Goal: Task Accomplishment & Management: Manage account settings

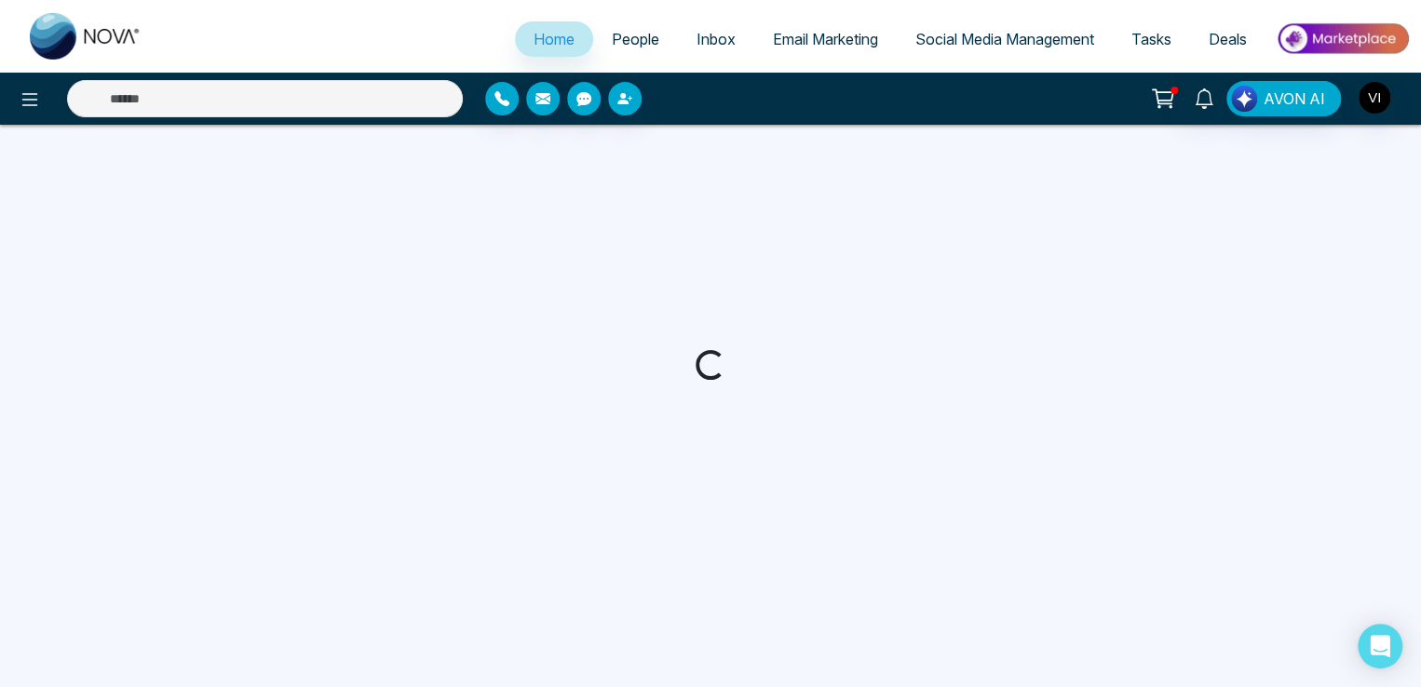
select select "*"
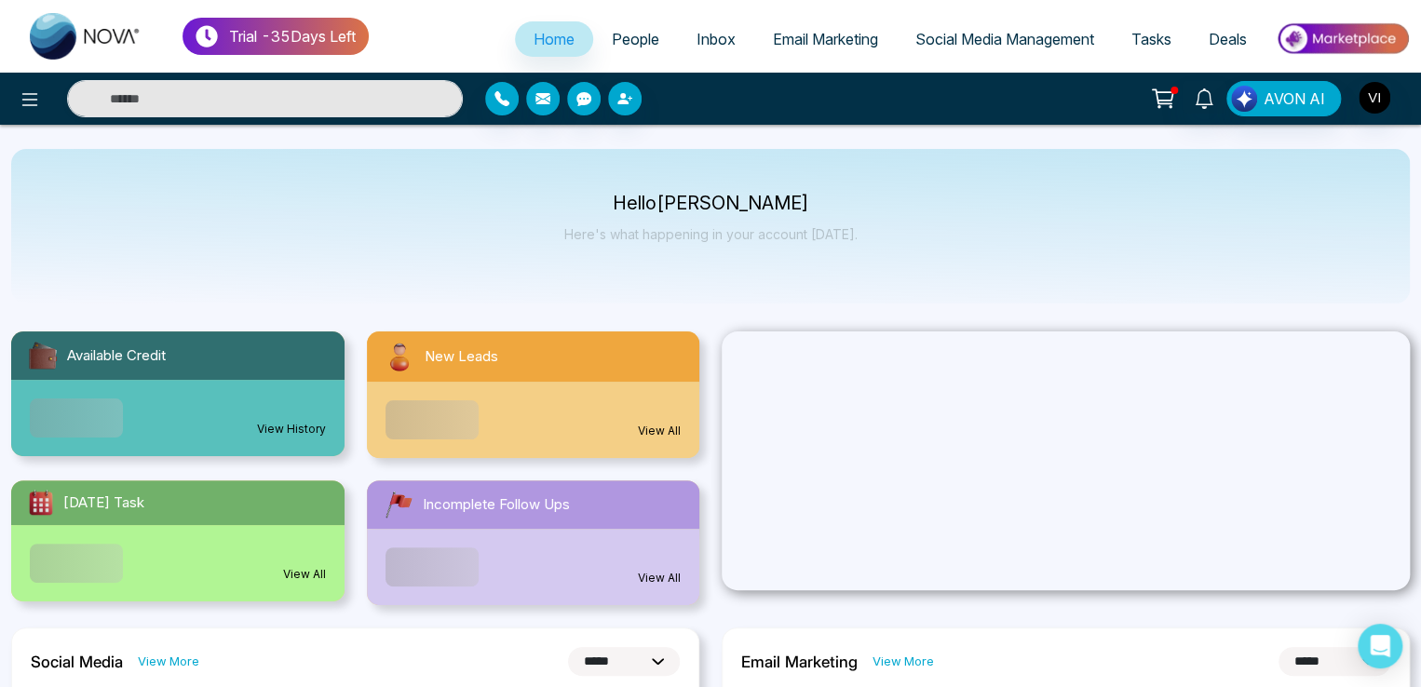
click at [612, 42] on span "People" at bounding box center [635, 39] width 47 height 19
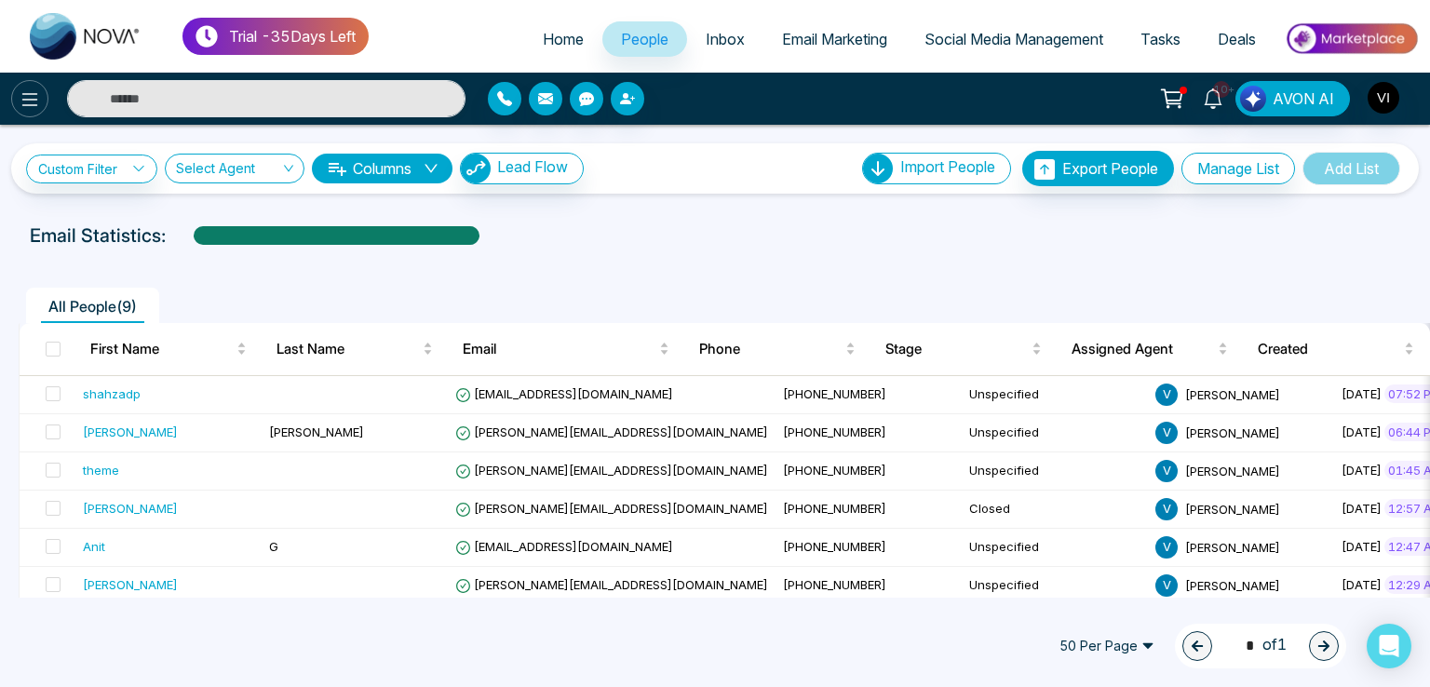
click at [31, 96] on icon at bounding box center [30, 99] width 22 height 22
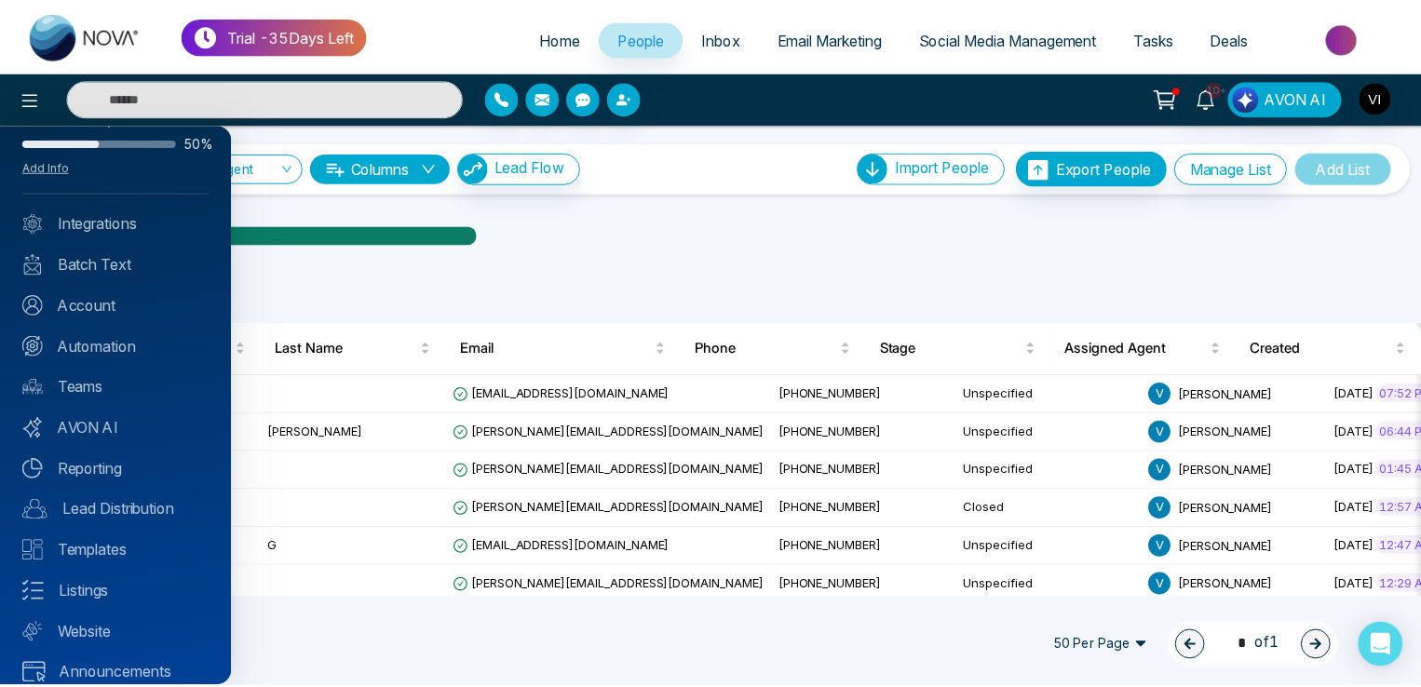
scroll to position [66, 0]
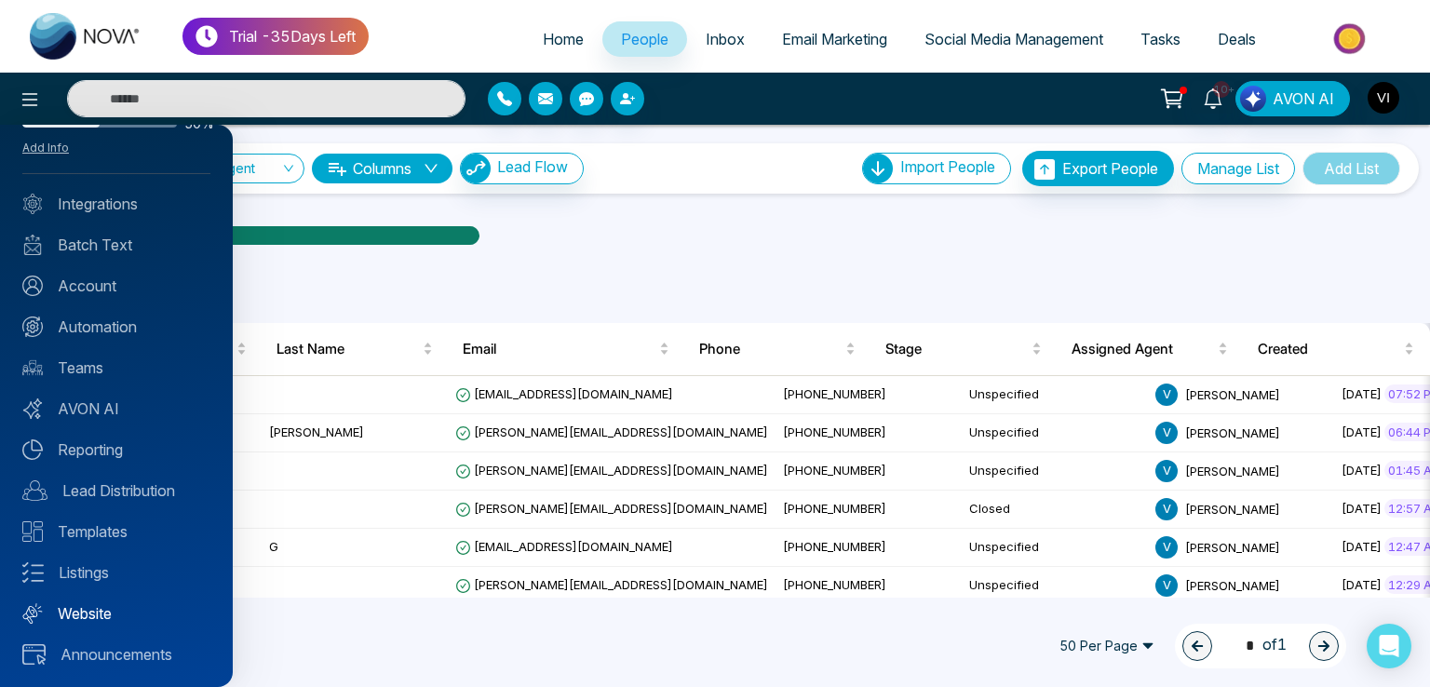
click at [64, 619] on link "Website" at bounding box center [116, 613] width 188 height 22
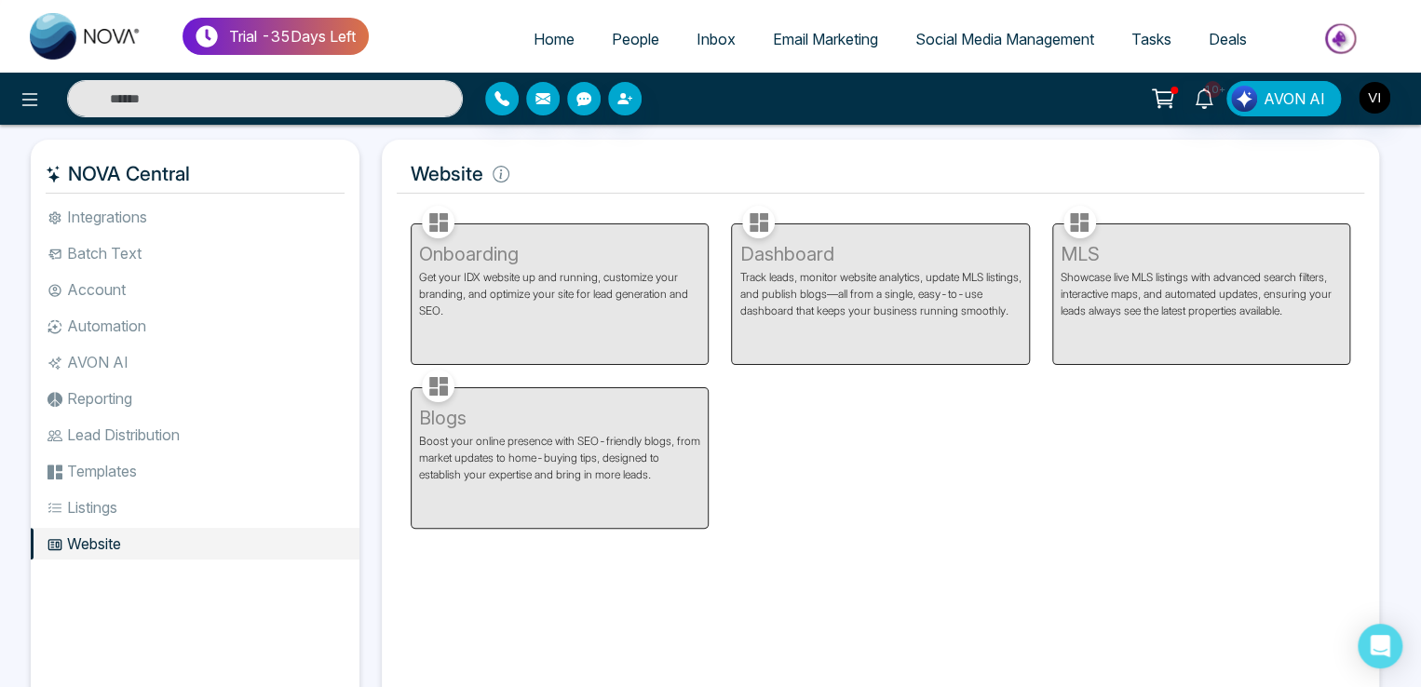
click at [612, 36] on span "People" at bounding box center [635, 39] width 47 height 19
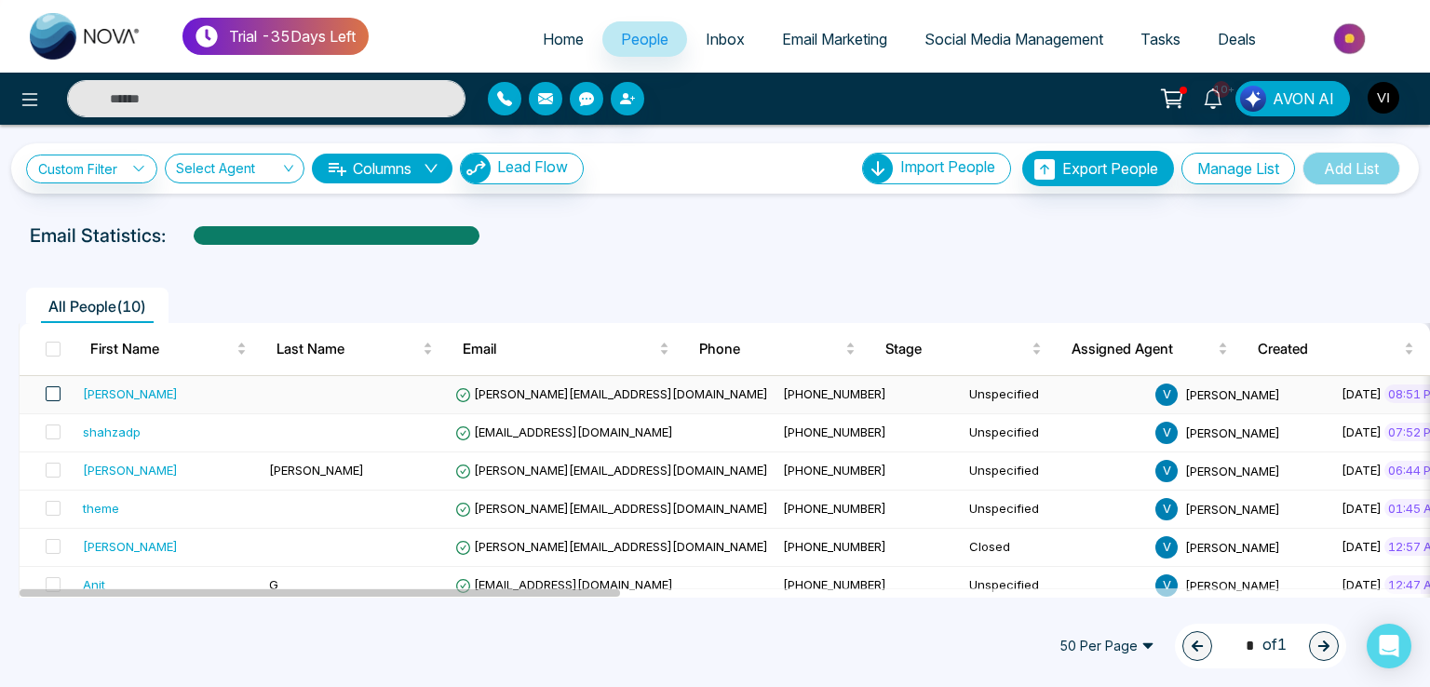
click at [52, 398] on span at bounding box center [53, 393] width 15 height 15
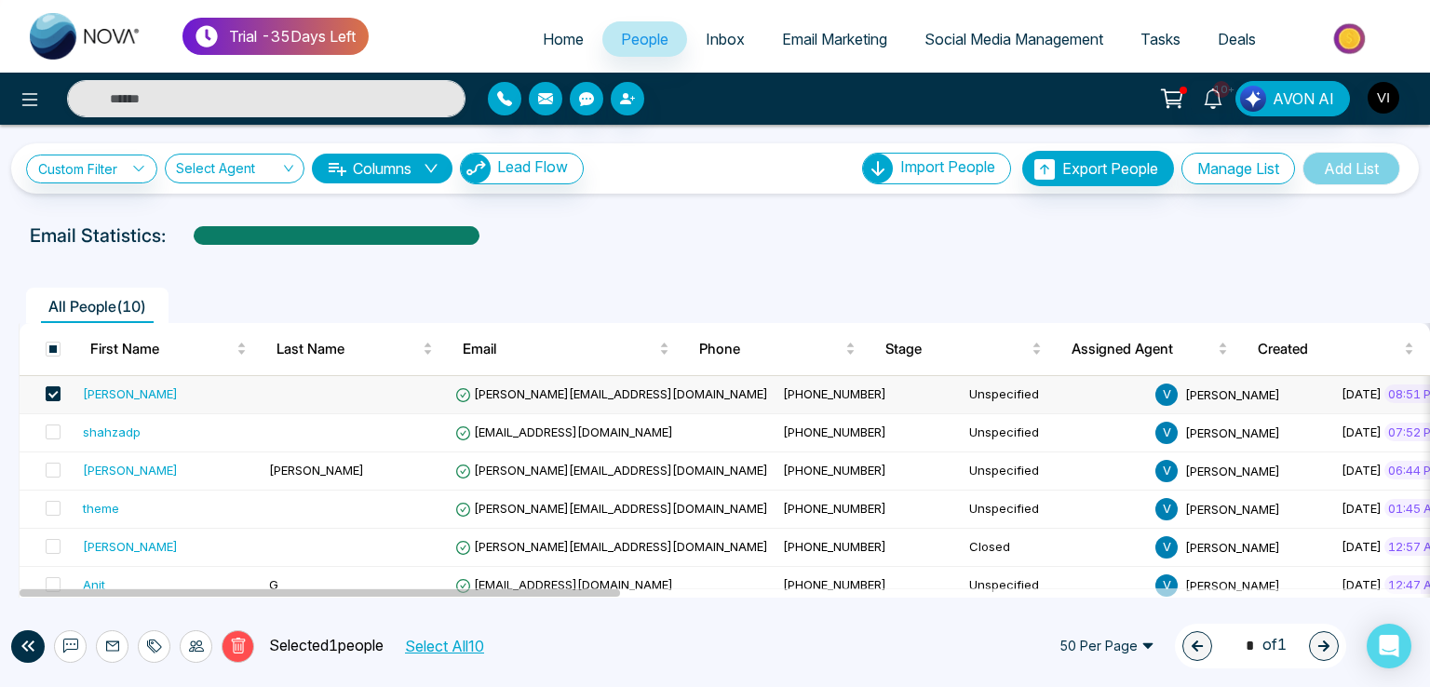
click at [240, 643] on icon at bounding box center [238, 646] width 7 height 7
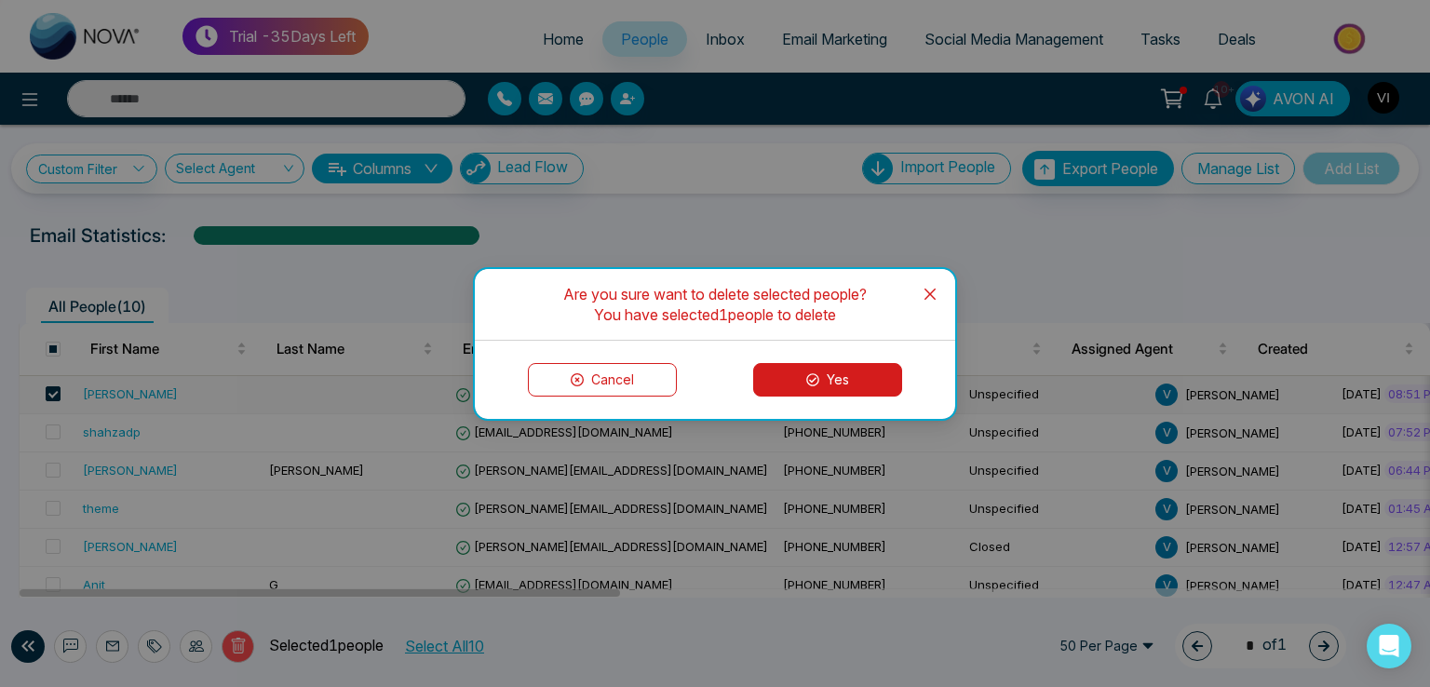
click at [790, 365] on button "Yes" at bounding box center [827, 380] width 149 height 34
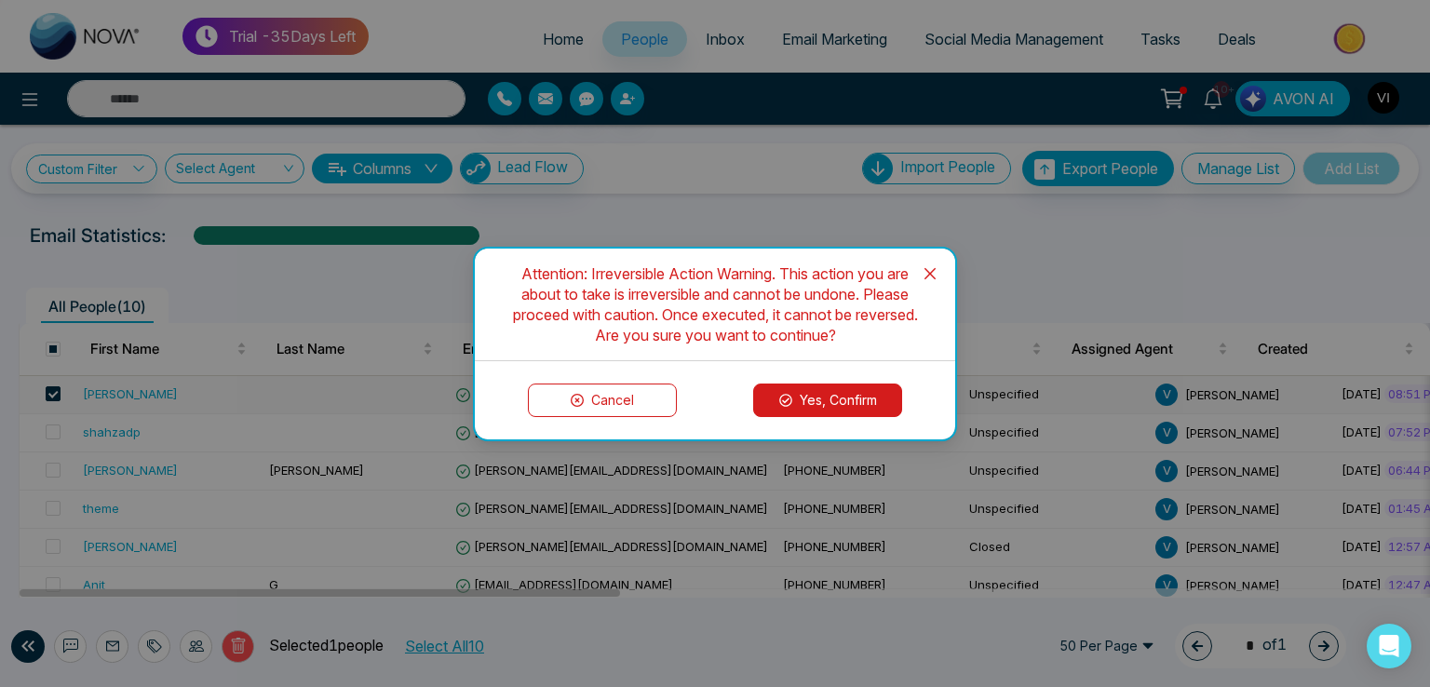
click at [842, 392] on button "Yes, Confirm" at bounding box center [827, 401] width 149 height 34
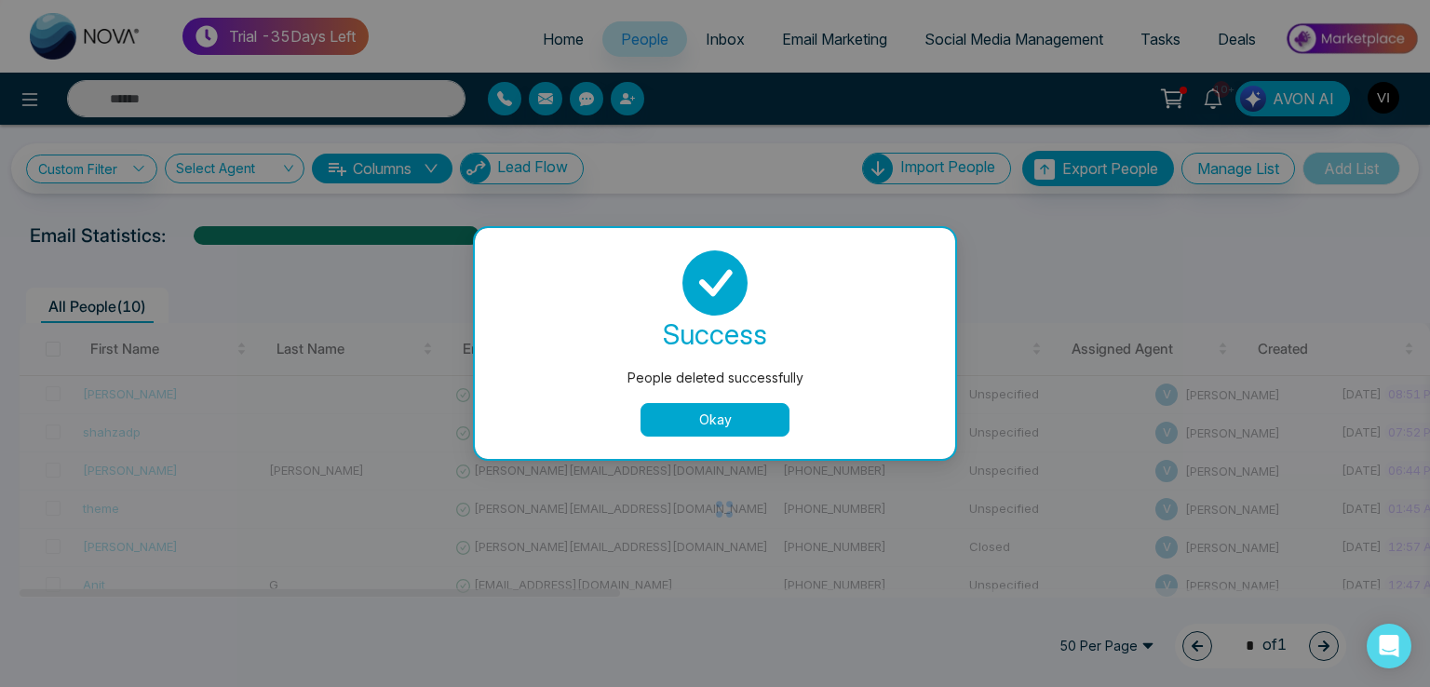
click at [682, 423] on button "Okay" at bounding box center [715, 420] width 149 height 34
